Goal: Task Accomplishment & Management: Complete application form

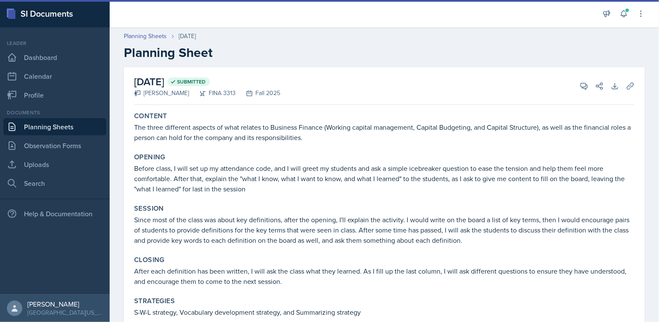
click at [80, 125] on link "Planning Sheets" at bounding box center [54, 126] width 103 height 17
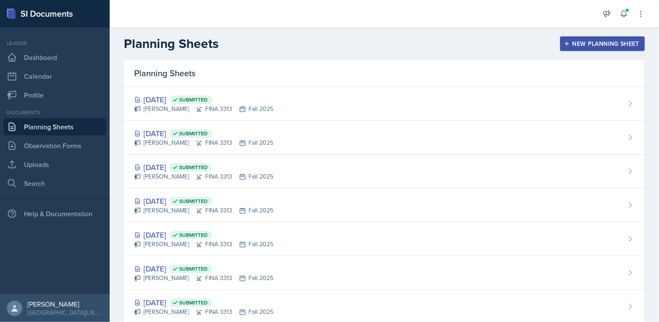
click at [584, 40] on div "New Planning Sheet" at bounding box center [603, 43] width 74 height 7
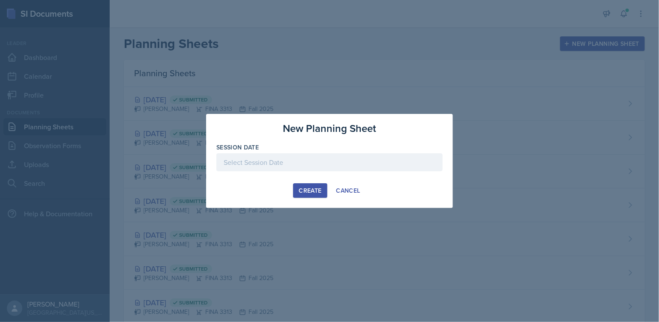
click at [305, 192] on div "Create" at bounding box center [310, 190] width 23 height 7
click at [303, 176] on p "Required" at bounding box center [329, 175] width 226 height 9
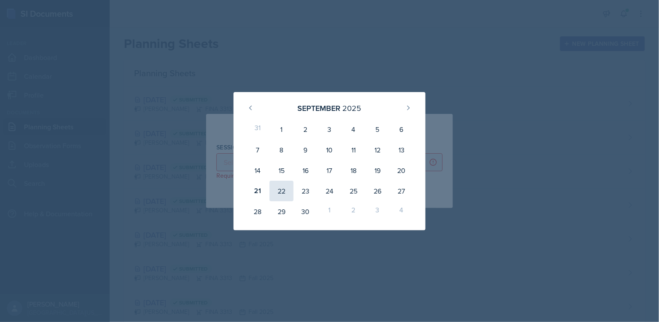
click at [274, 192] on div "22" at bounding box center [282, 191] width 24 height 21
type input "[DATE]"
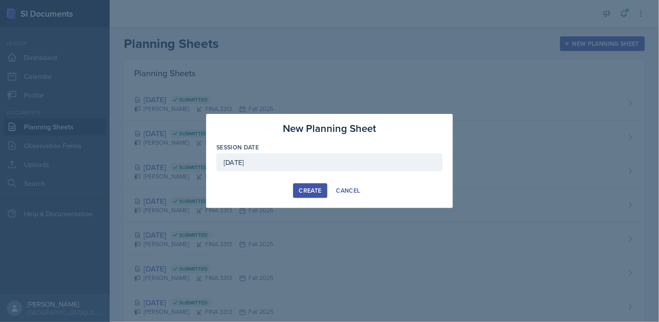
click at [312, 187] on div "Create" at bounding box center [310, 190] width 23 height 7
click at [312, 189] on div "button" at bounding box center [310, 190] width 7 height 7
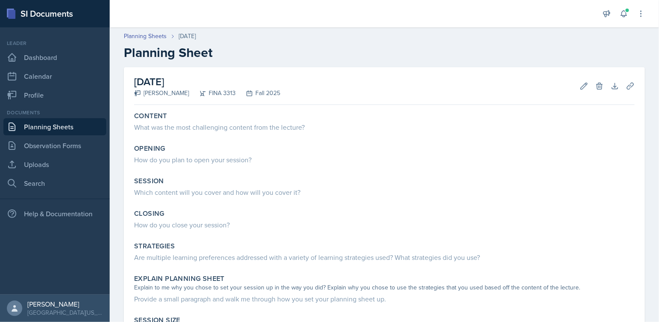
click at [67, 126] on link "Planning Sheets" at bounding box center [54, 126] width 103 height 17
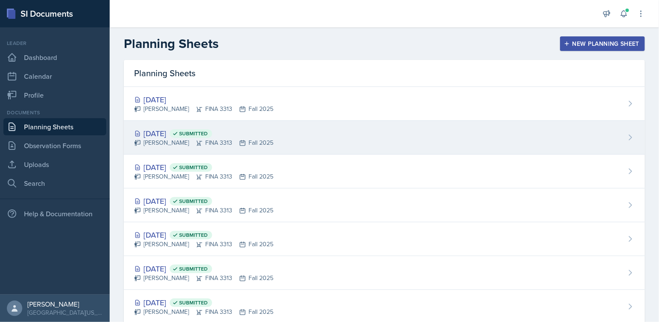
click at [279, 142] on div "[DATE] Submitted [PERSON_NAME] FINA 3313 Fall 2025" at bounding box center [384, 138] width 521 height 34
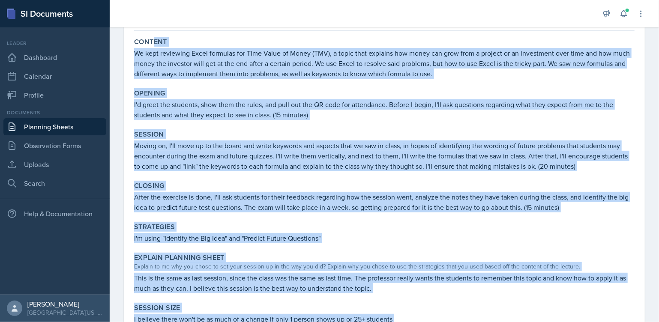
scroll to position [74, 0]
drag, startPoint x: 343, startPoint y: 284, endPoint x: 132, endPoint y: 34, distance: 326.6
click at [134, 35] on div "Content We kept reviewing Excel formulas for Time Value of Money (TMV), a topic…" at bounding box center [384, 238] width 500 height 407
copy div "Content We kept reviewing Excel formulas for Time Value of Money (TMV), a topic…"
click at [67, 126] on link "Planning Sheets" at bounding box center [54, 126] width 103 height 17
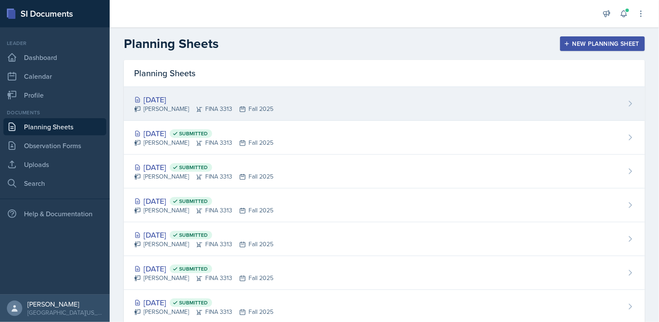
click at [276, 96] on div "[DATE] [PERSON_NAME] FINA 3313 Fall 2025" at bounding box center [384, 104] width 521 height 34
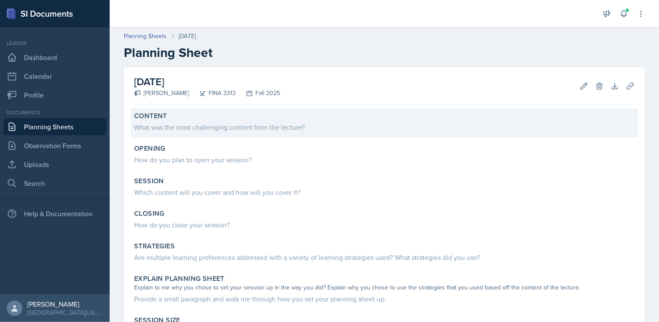
click at [280, 124] on div "What was the most challenging content from the lecture?" at bounding box center [384, 127] width 500 height 10
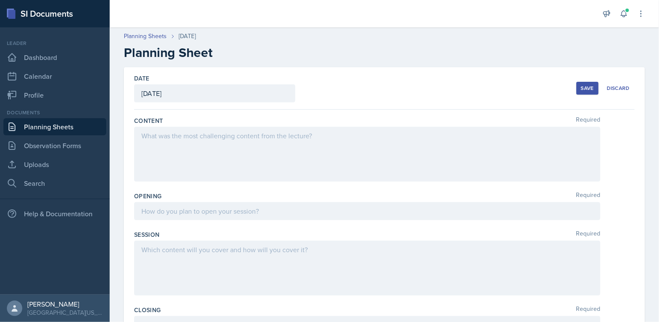
click at [259, 141] on div at bounding box center [367, 154] width 466 height 55
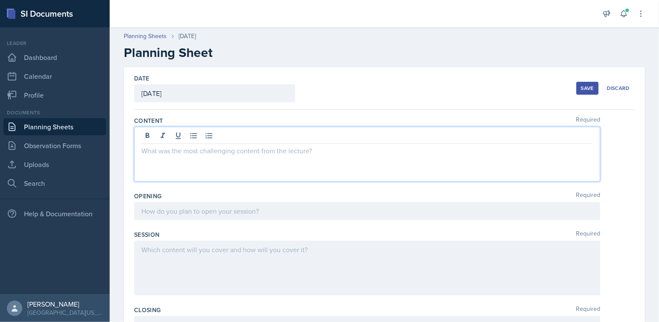
paste div
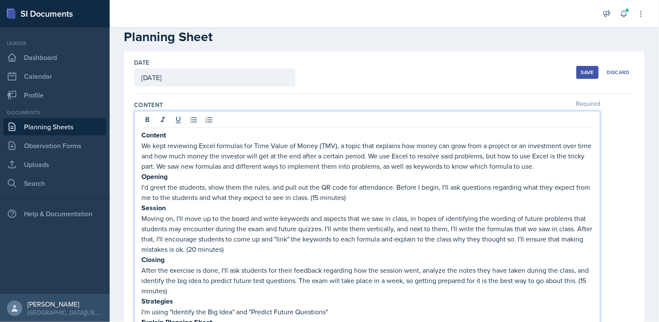
scroll to position [13, 0]
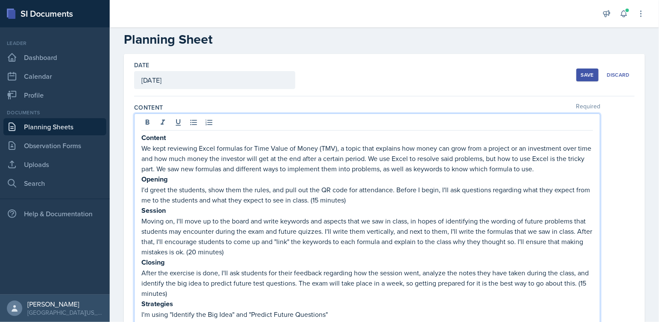
click at [176, 138] on p "Content" at bounding box center [367, 137] width 452 height 11
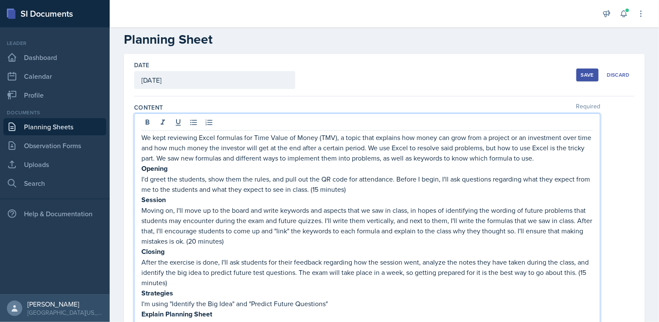
scroll to position [3, 0]
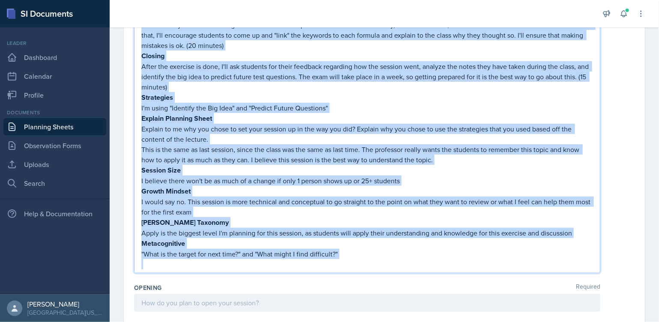
drag, startPoint x: 142, startPoint y: 179, endPoint x: 354, endPoint y: 258, distance: 225.9
click at [354, 258] on div "We kept reviewing Excel formulas for Time Value of Money (TMV), a topic that ex…" at bounding box center [367, 103] width 452 height 333
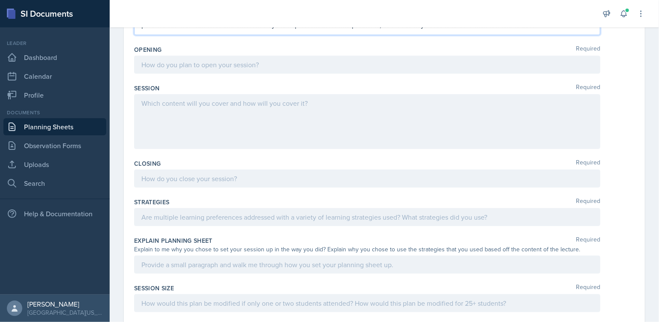
scroll to position [136, 0]
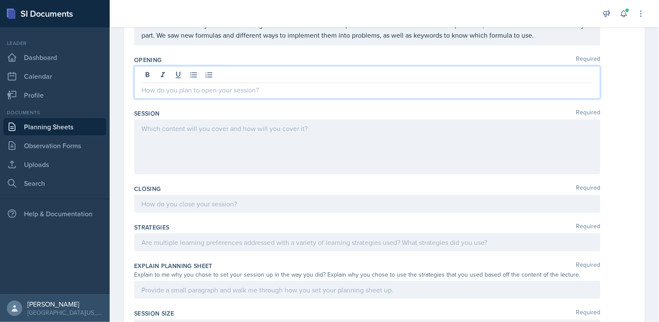
click at [224, 85] on p at bounding box center [367, 90] width 452 height 10
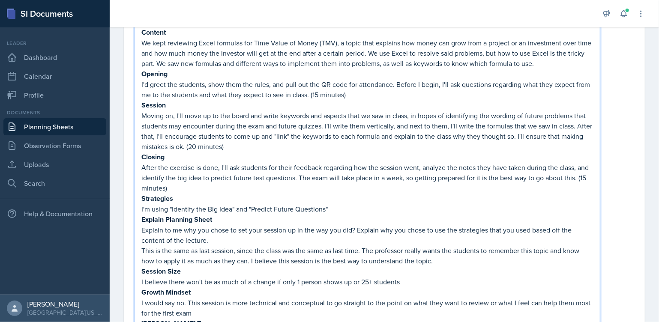
scroll to position [193, 0]
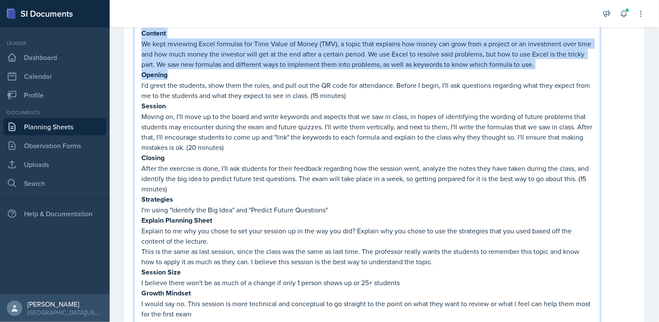
drag, startPoint x: 185, startPoint y: 72, endPoint x: 135, endPoint y: 36, distance: 61.6
click at [135, 36] on div "Content We kept reviewing Excel formulas for Time Value of Money (TMV), a topic…" at bounding box center [367, 187] width 466 height 356
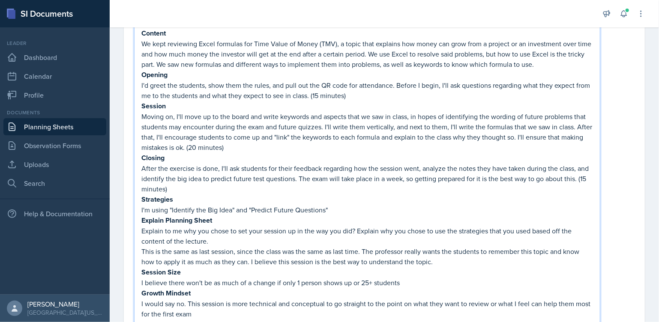
scroll to position [191, 0]
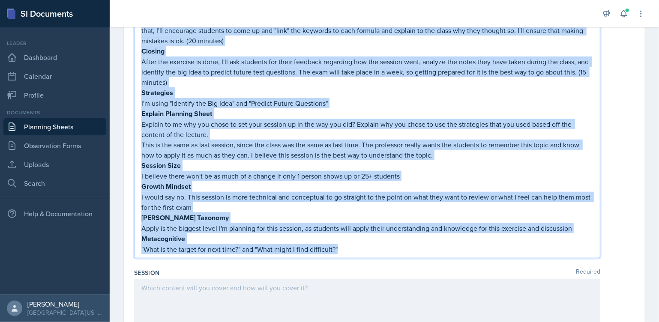
drag, startPoint x: 143, startPoint y: 53, endPoint x: 364, endPoint y: 318, distance: 345.3
click at [364, 318] on div "Content Required We kept reviewing Excel formulas for Time Value of Money (TMV)…" at bounding box center [384, 244] width 500 height 764
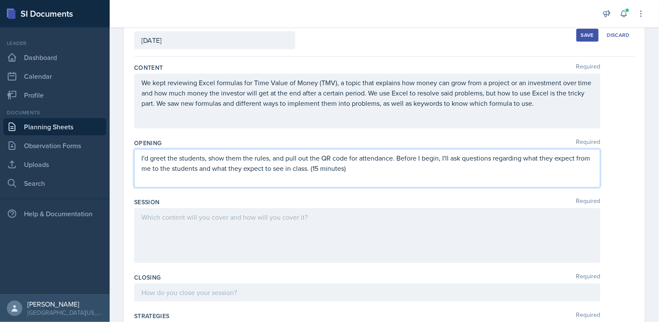
scroll to position [53, 0]
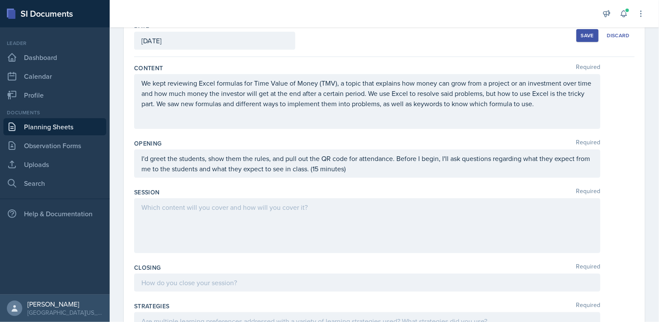
click at [310, 216] on div at bounding box center [367, 225] width 466 height 55
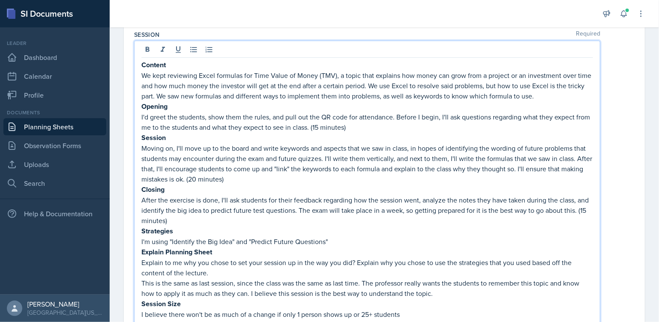
scroll to position [210, 0]
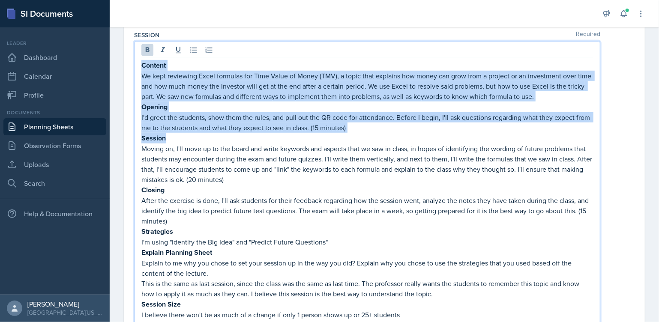
drag, startPoint x: 183, startPoint y: 138, endPoint x: 143, endPoint y: 65, distance: 83.4
click at [143, 65] on div "Content We kept reviewing Excel formulas for Time Value of Money (TMV), a topic…" at bounding box center [367, 232] width 452 height 344
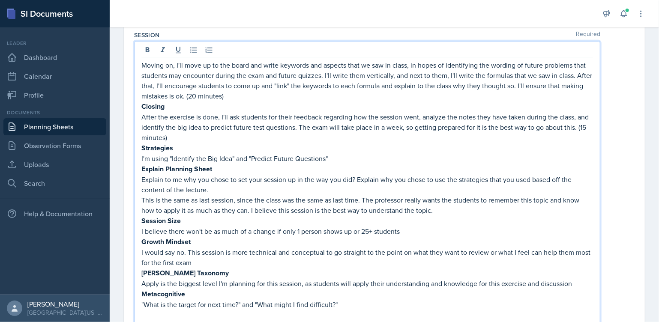
scroll to position [200, 0]
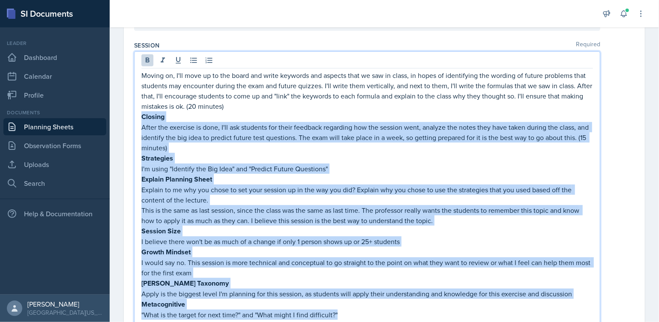
drag, startPoint x: 141, startPoint y: 116, endPoint x: 369, endPoint y: 315, distance: 302.8
click at [369, 315] on div "Moving on, I'll move up to the board and write keywords and aspects that we saw…" at bounding box center [367, 200] width 452 height 260
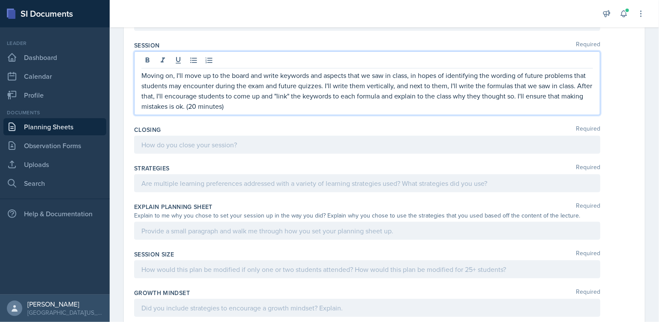
click at [182, 148] on div at bounding box center [367, 145] width 466 height 18
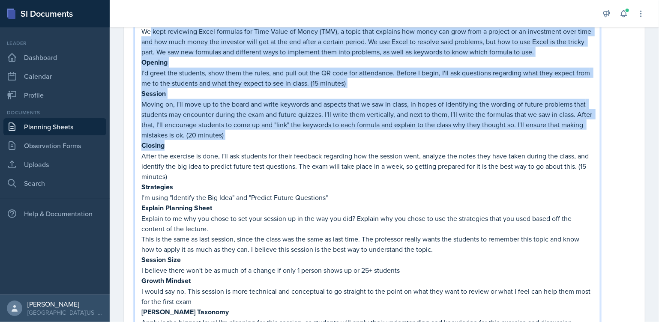
scroll to position [300, 0]
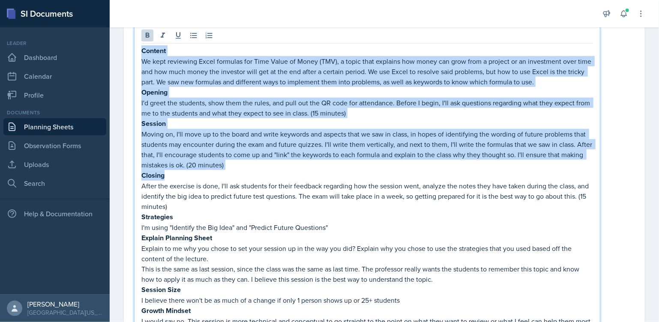
drag, startPoint x: 178, startPoint y: 121, endPoint x: 139, endPoint y: 46, distance: 84.1
click at [139, 46] on div "Content We kept reviewing Excel formulas for Time Value of Money (TMV), a topic…" at bounding box center [367, 205] width 466 height 356
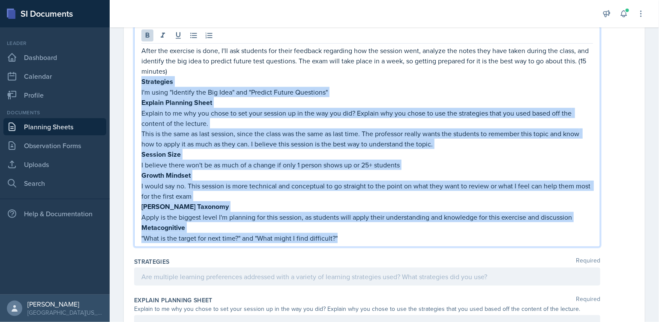
drag, startPoint x: 142, startPoint y: 81, endPoint x: 357, endPoint y: 253, distance: 274.9
click at [357, 253] on div "Content Required We kept reviewing Excel formulas for Time Value of Money (TMV)…" at bounding box center [384, 156] width 500 height 692
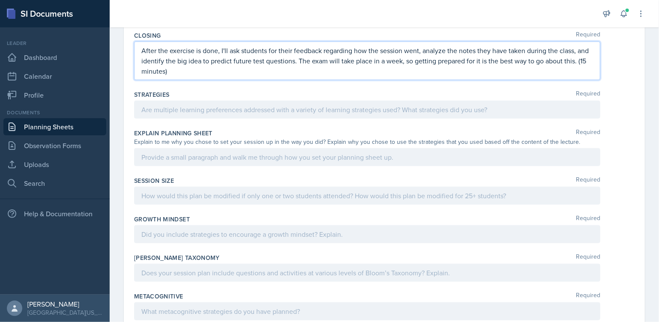
click at [243, 113] on div at bounding box center [367, 110] width 466 height 18
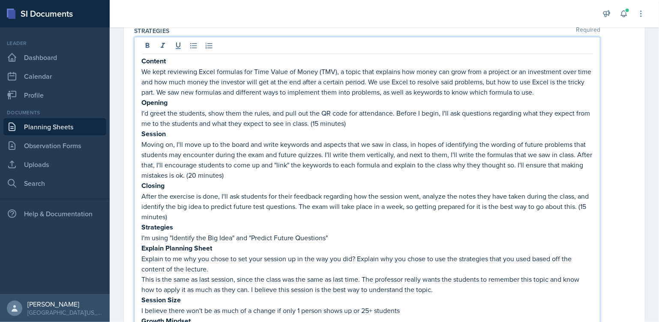
scroll to position [349, 0]
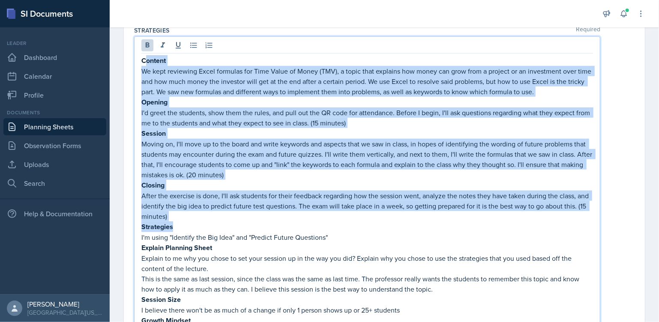
drag, startPoint x: 179, startPoint y: 224, endPoint x: 144, endPoint y: 60, distance: 168.3
click at [144, 60] on div "Content We kept reviewing Excel formulas for Time Value of Money (TMV), a topic…" at bounding box center [367, 221] width 452 height 333
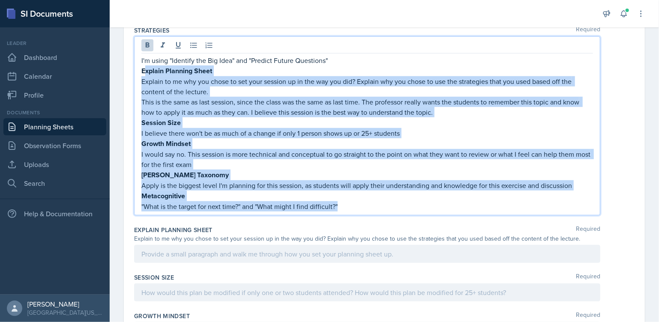
drag, startPoint x: 143, startPoint y: 67, endPoint x: 347, endPoint y: 209, distance: 247.8
click at [347, 209] on div "I'm using "Identify the Big Idea" and "Predict Future Questions" Explain Planni…" at bounding box center [367, 125] width 466 height 179
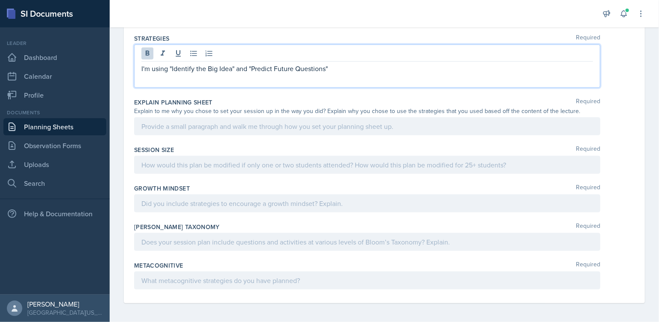
scroll to position [331, 0]
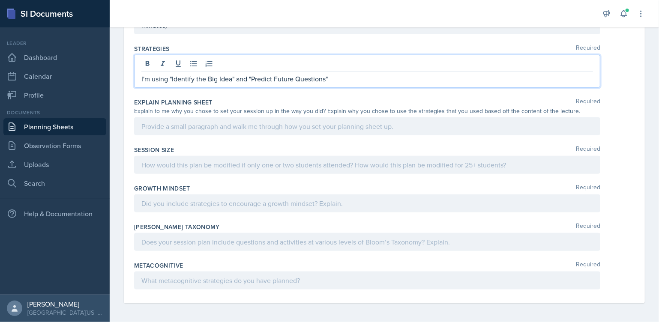
click at [246, 163] on p at bounding box center [367, 165] width 452 height 10
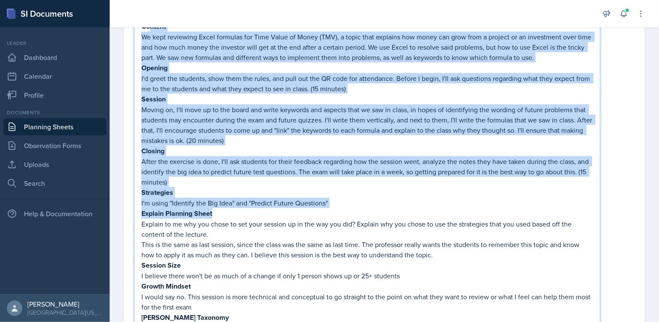
scroll to position [458, 0]
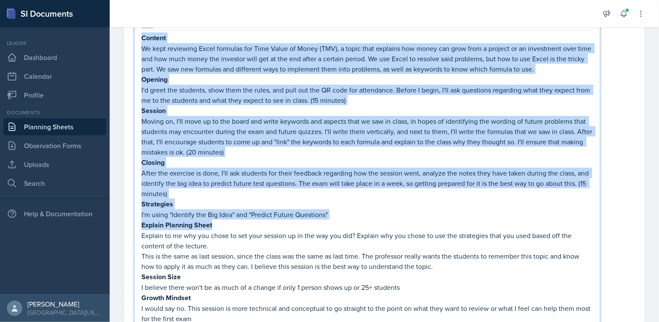
drag, startPoint x: 219, startPoint y: 181, endPoint x: 141, endPoint y: 37, distance: 163.9
click at [141, 37] on div "Content We kept reviewing Excel formulas for Time Value of Money (TMV), a topic…" at bounding box center [367, 199] width 452 height 333
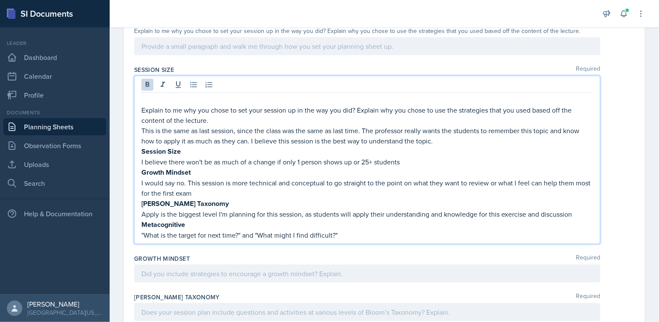
scroll to position [396, 0]
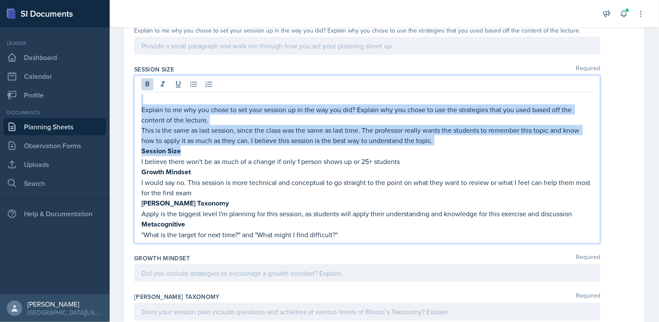
drag, startPoint x: 185, startPoint y: 150, endPoint x: 142, endPoint y: 98, distance: 67.9
click at [142, 98] on div "Explain to me why you chose to set your session up in the way you did? Explain …" at bounding box center [367, 167] width 452 height 146
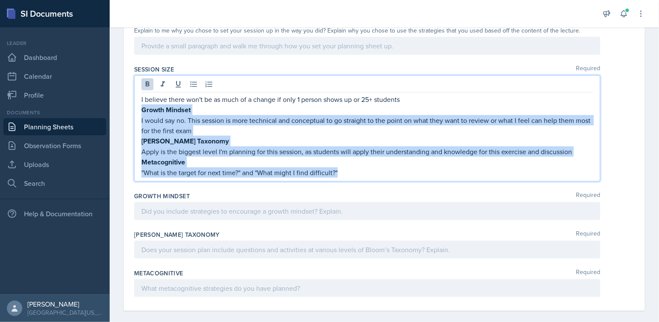
drag, startPoint x: 142, startPoint y: 108, endPoint x: 339, endPoint y: 171, distance: 207.1
click at [339, 171] on div "I believe there won't be as much of a change if only 1 person shows up or 25+ s…" at bounding box center [367, 136] width 452 height 84
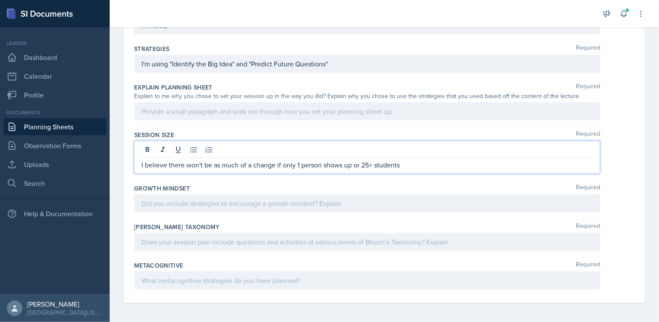
click at [335, 176] on div "Session Size Required I believe there won't be as much of a change if only 1 pe…" at bounding box center [384, 154] width 500 height 54
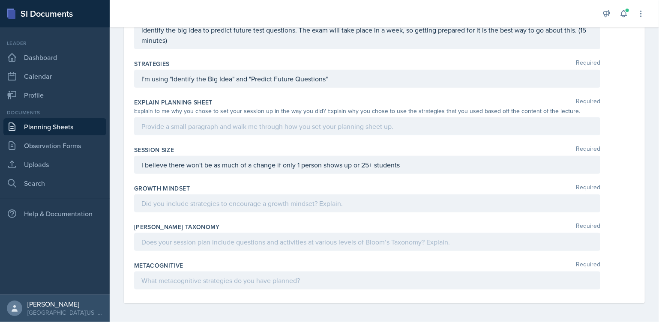
click at [334, 197] on div at bounding box center [367, 204] width 466 height 18
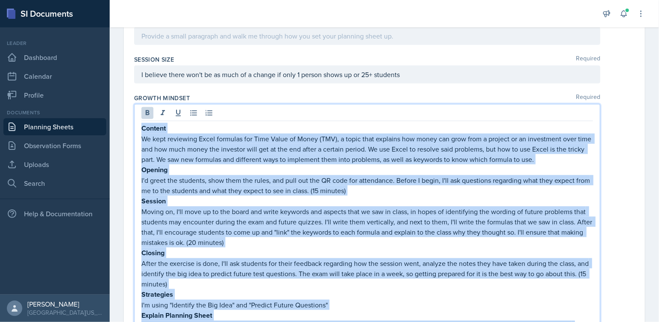
scroll to position [390, 0]
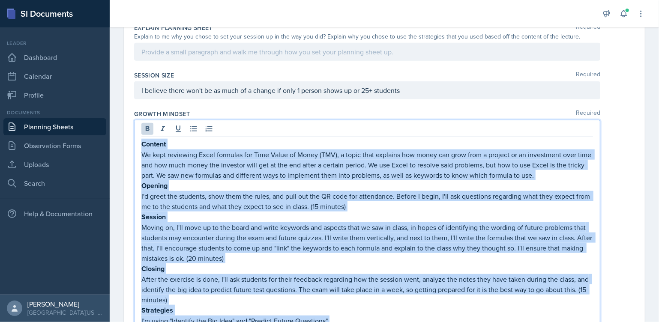
drag, startPoint x: 193, startPoint y: 257, endPoint x: 142, endPoint y: 115, distance: 150.7
click at [142, 115] on div "Growth Mindset Required Content We kept reviewing Excel formulas for Time Value…" at bounding box center [384, 294] width 500 height 377
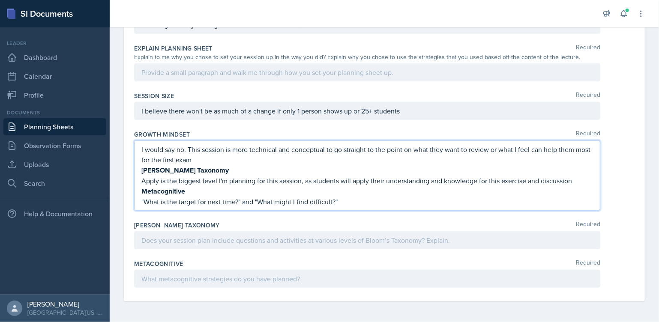
scroll to position [367, 0]
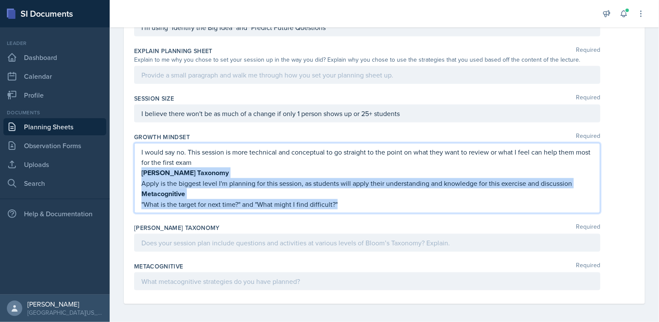
drag, startPoint x: 142, startPoint y: 170, endPoint x: 369, endPoint y: 213, distance: 230.6
click at [369, 213] on div "Growth Mindset Required I would say no. This session is more technical and conc…" at bounding box center [384, 174] width 500 height 91
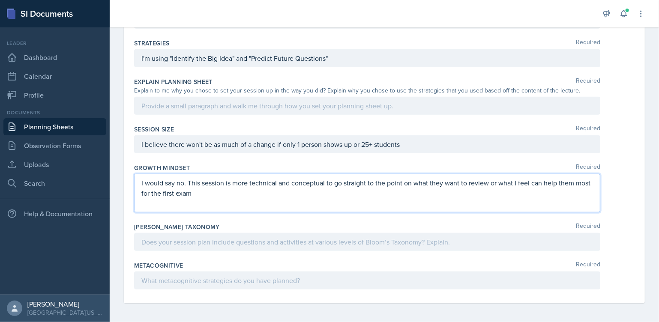
scroll to position [326, 0]
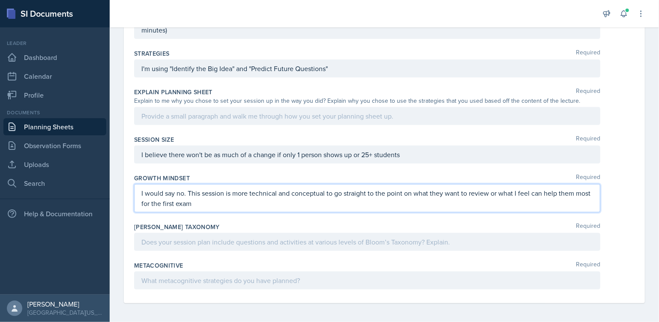
click at [305, 237] on p at bounding box center [367, 242] width 452 height 10
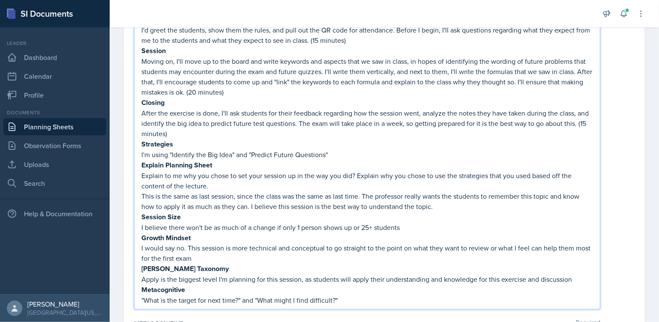
scroll to position [606, 0]
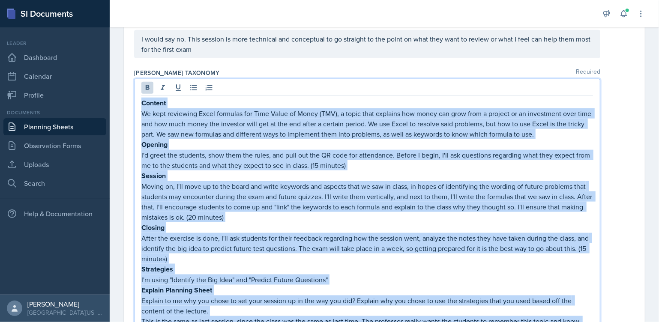
drag, startPoint x: 203, startPoint y: 265, endPoint x: 140, endPoint y: 99, distance: 177.5
click at [140, 99] on div "Content We kept reviewing Excel formulas for Time Value of Money (TMV), a topic…" at bounding box center [367, 257] width 466 height 356
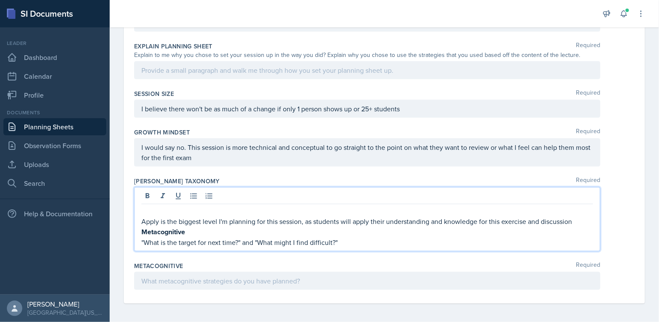
scroll to position [362, 0]
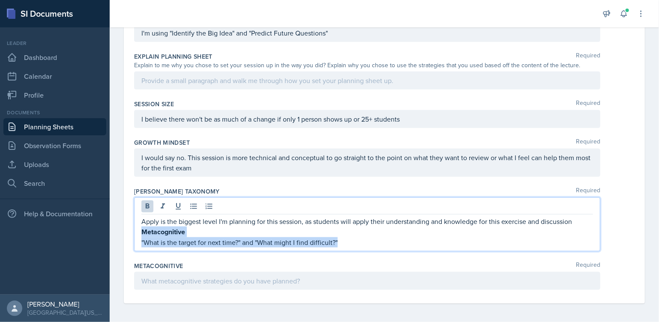
drag, startPoint x: 141, startPoint y: 231, endPoint x: 357, endPoint y: 253, distance: 218.0
click at [357, 253] on div "[PERSON_NAME] Taxonomy Required Apply is the biggest level I'm planning for thi…" at bounding box center [384, 221] width 500 height 75
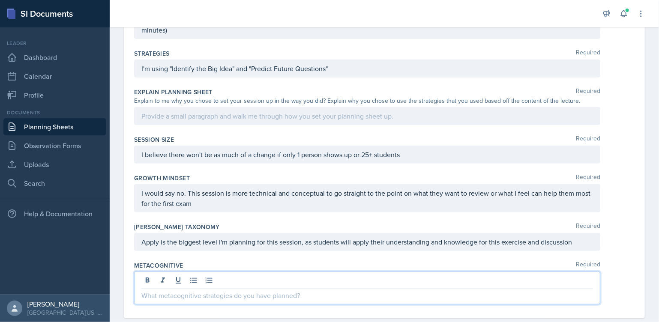
click at [333, 273] on div at bounding box center [367, 288] width 466 height 33
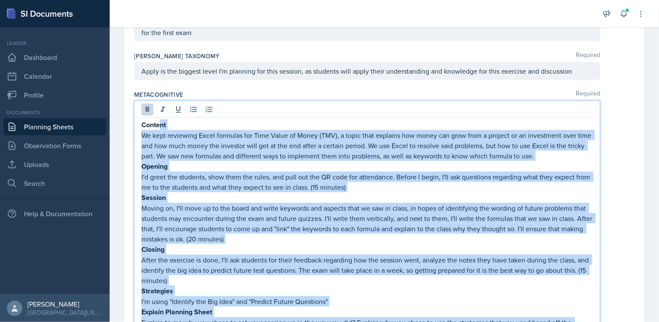
scroll to position [485, 0]
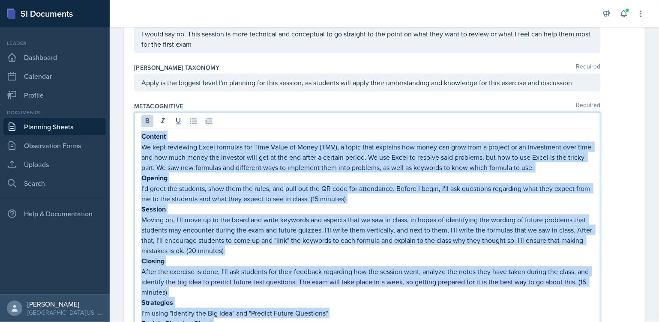
drag, startPoint x: 218, startPoint y: 279, endPoint x: 143, endPoint y: 132, distance: 165.2
click at [143, 132] on div "Content We kept reviewing Excel formulas for Time Value of Money (TMV), a topic…" at bounding box center [367, 297] width 452 height 333
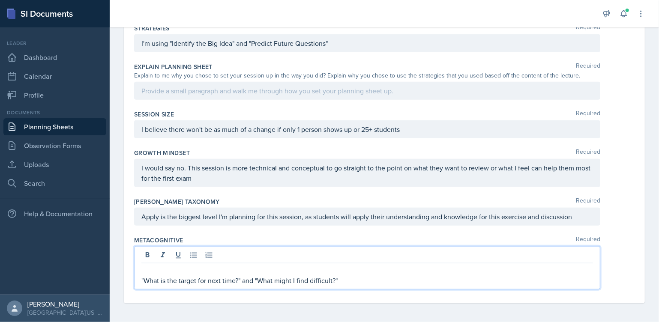
scroll to position [341, 0]
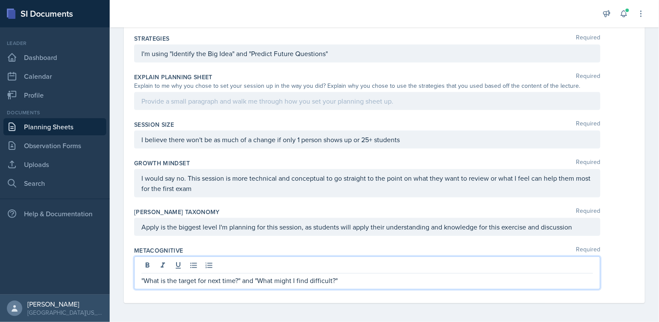
click at [195, 105] on p at bounding box center [367, 101] width 452 height 10
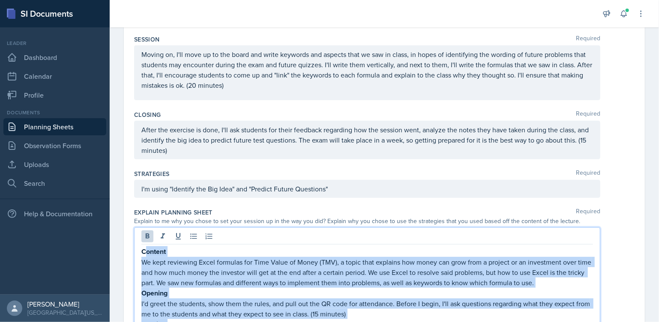
scroll to position [204, 0]
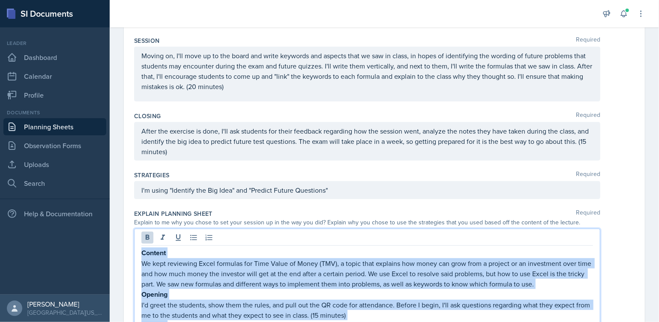
drag, startPoint x: 211, startPoint y: 202, endPoint x: 137, endPoint y: 205, distance: 73.8
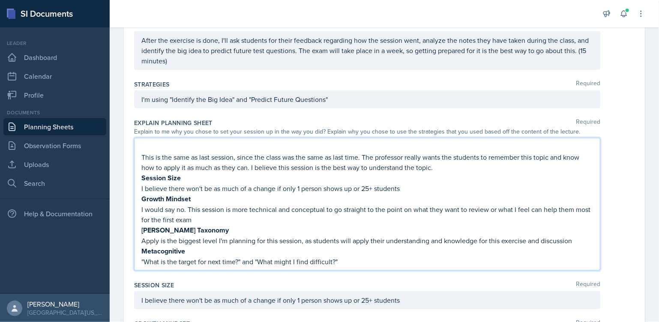
scroll to position [300, 0]
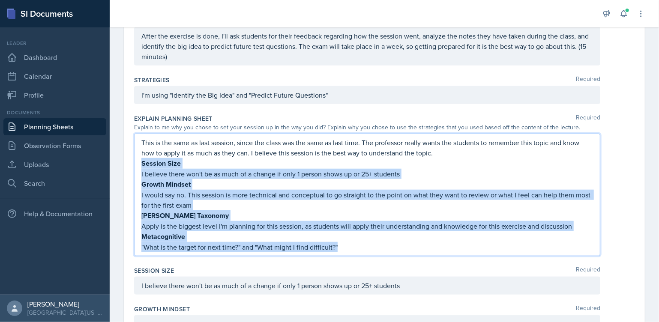
drag, startPoint x: 142, startPoint y: 164, endPoint x: 390, endPoint y: 251, distance: 262.5
click at [390, 251] on div "This is the same as last session, since the class was the same as last time. Th…" at bounding box center [367, 195] width 466 height 123
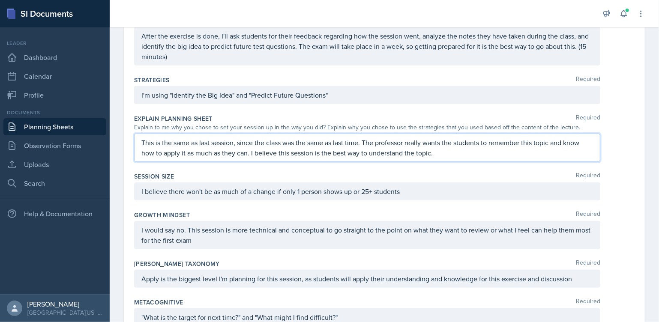
click at [362, 141] on p "This is the same as last session, since the class was the same as last time. Th…" at bounding box center [367, 148] width 452 height 21
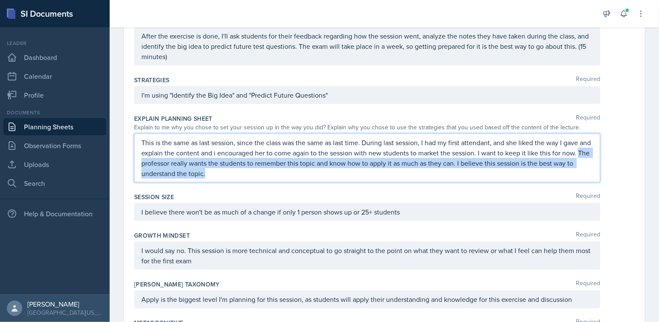
drag, startPoint x: 233, startPoint y: 173, endPoint x: 157, endPoint y: 159, distance: 77.1
click at [157, 159] on p "This is the same as last session, since the class was the same as last time. Du…" at bounding box center [367, 158] width 452 height 41
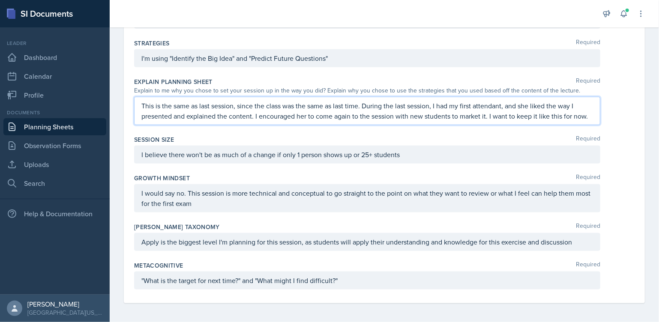
scroll to position [0, 0]
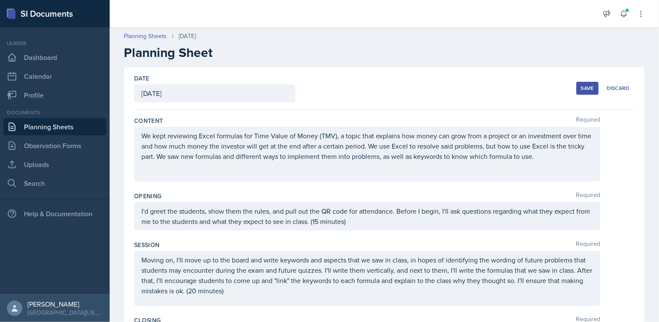
click at [582, 87] on div "Save" at bounding box center [587, 88] width 13 height 7
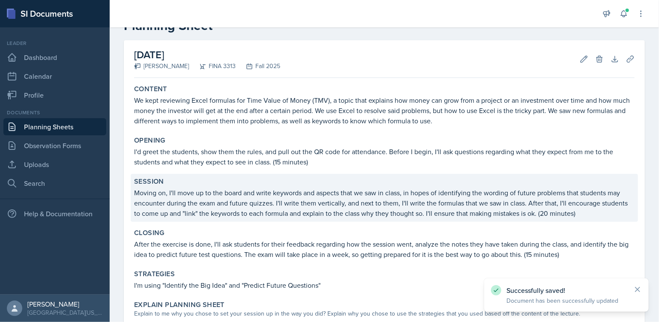
scroll to position [238, 0]
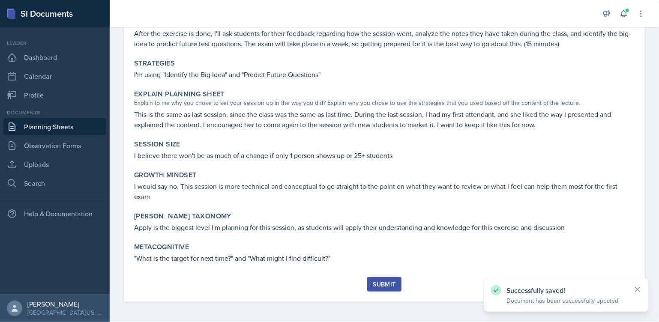
click at [380, 291] on div "Submit" at bounding box center [384, 289] width 500 height 25
click at [378, 285] on div "Submit" at bounding box center [384, 284] width 23 height 7
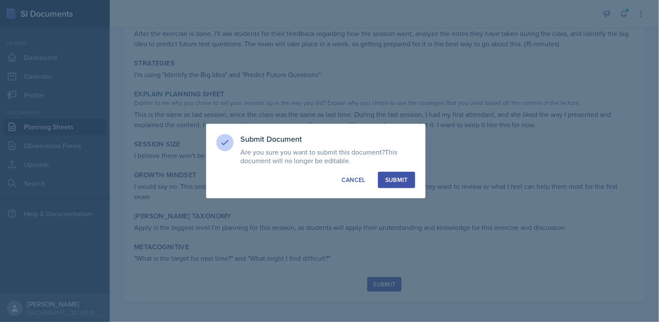
click at [395, 185] on button "Submit" at bounding box center [396, 180] width 37 height 16
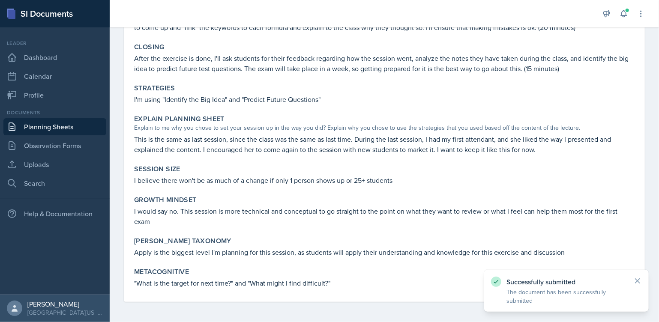
scroll to position [0, 0]
